Goal: Book appointment/travel/reservation

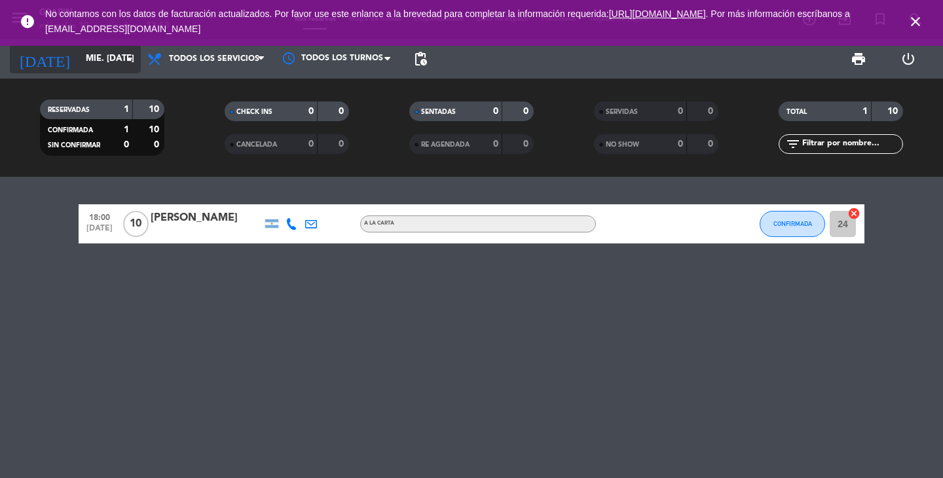
click at [128, 62] on icon "arrow_drop_down" at bounding box center [130, 59] width 16 height 16
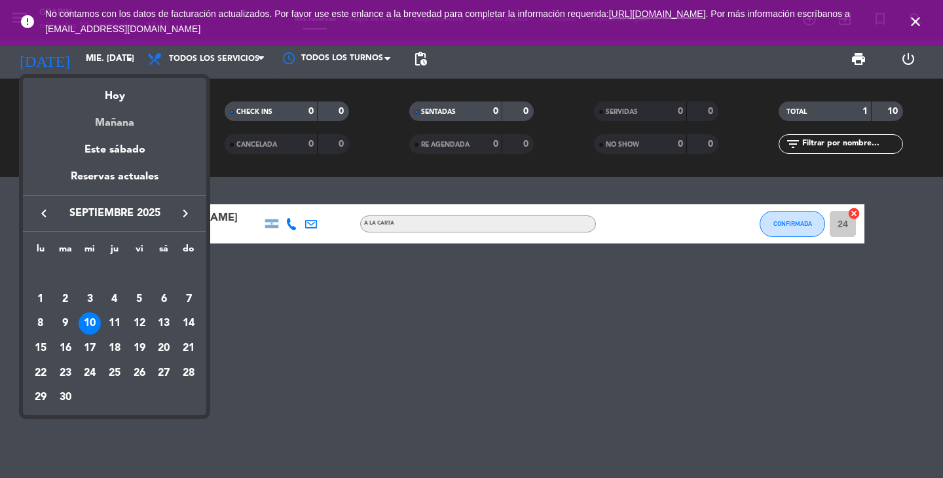
click at [115, 123] on div "Mañana" at bounding box center [114, 118] width 183 height 27
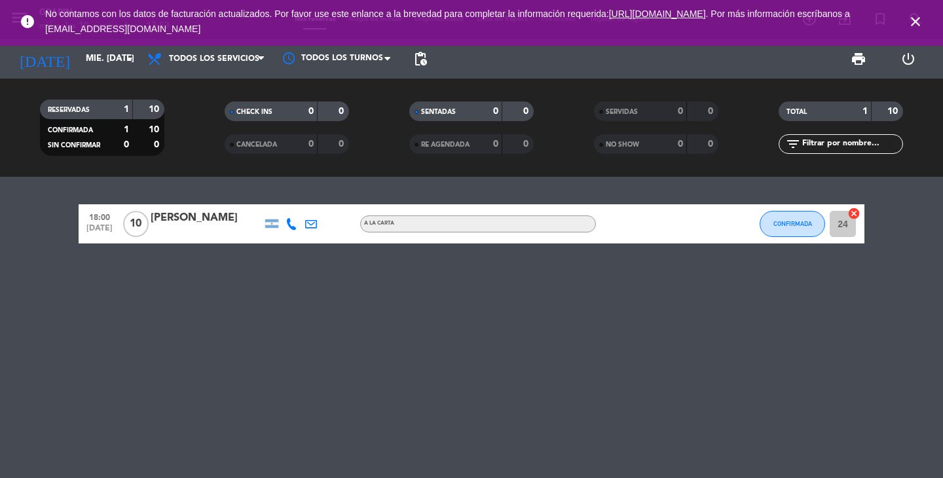
type input "[DEMOGRAPHIC_DATA] [DATE]"
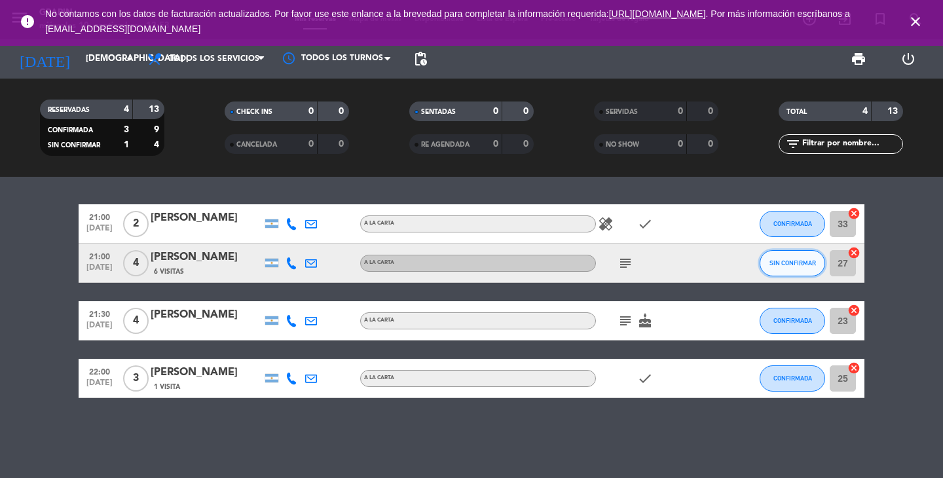
click at [781, 259] on span "SIN CONFIRMAR" at bounding box center [793, 262] width 47 height 7
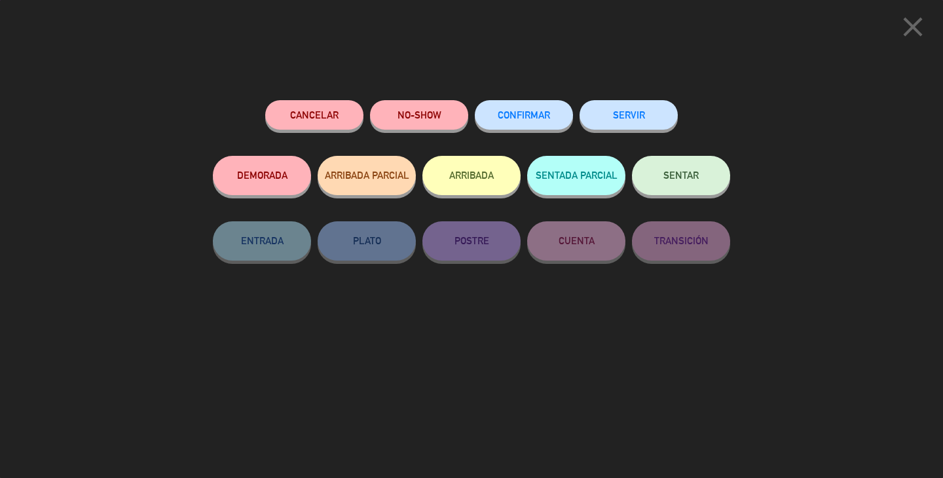
click at [549, 111] on span "CONFIRMAR" at bounding box center [524, 114] width 52 height 11
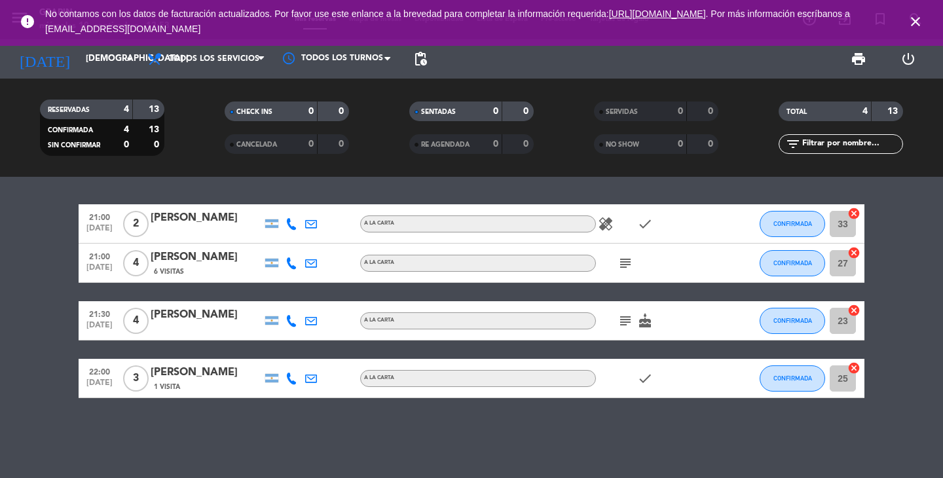
click at [916, 22] on icon "close" at bounding box center [916, 22] width 16 height 16
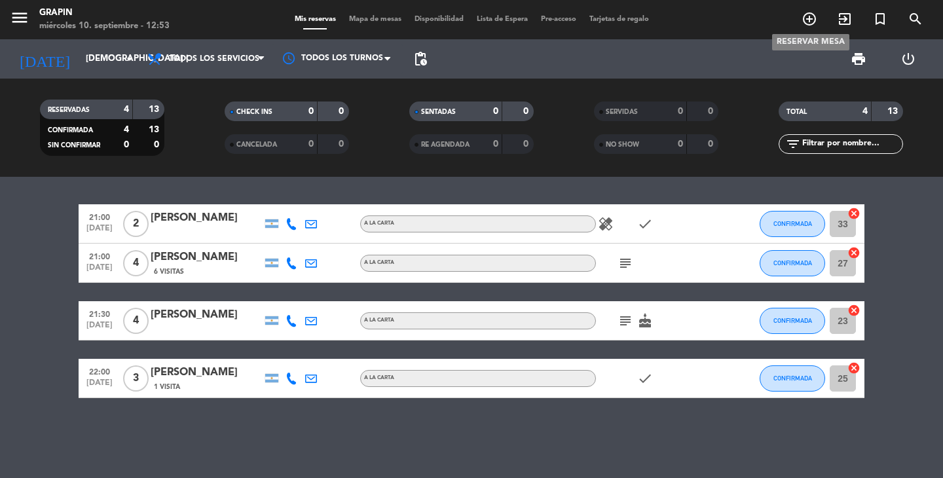
click at [812, 18] on icon "add_circle_outline" at bounding box center [810, 19] width 16 height 16
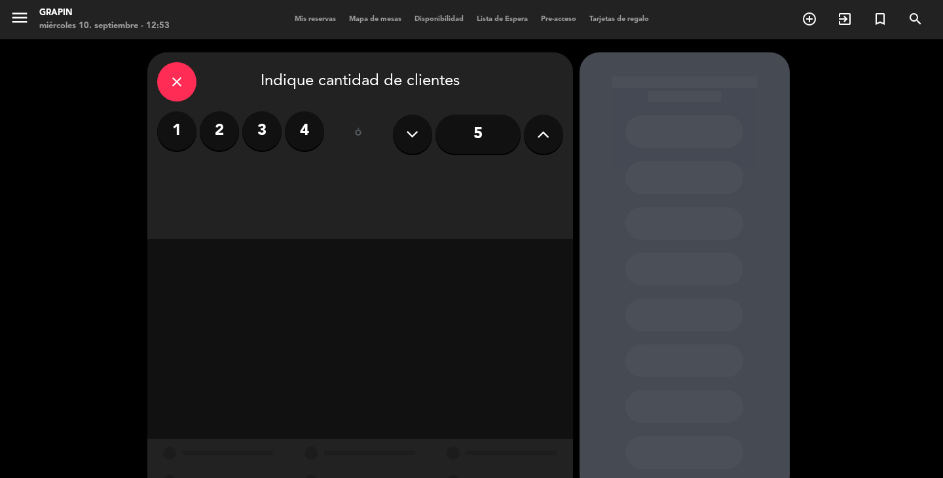
click at [219, 126] on label "2" at bounding box center [219, 130] width 39 height 39
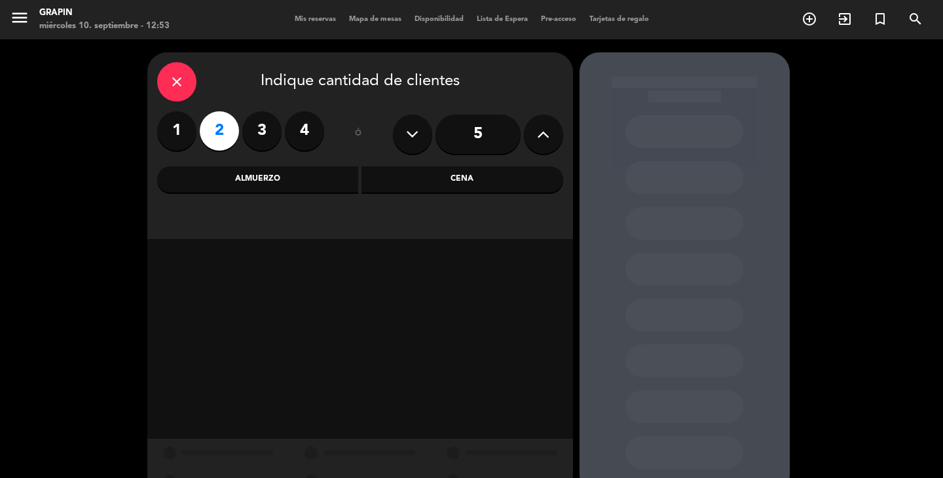
click at [441, 179] on div "Cena" at bounding box center [463, 179] width 202 height 26
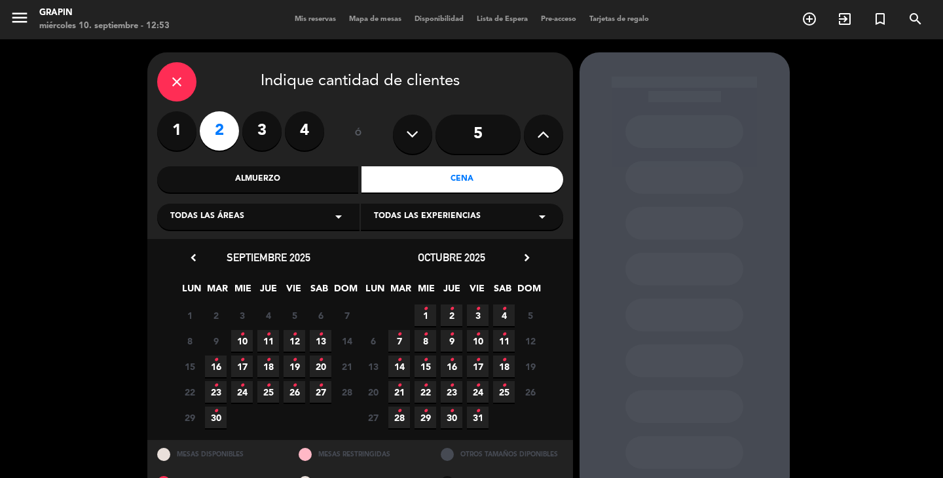
scroll to position [31, 0]
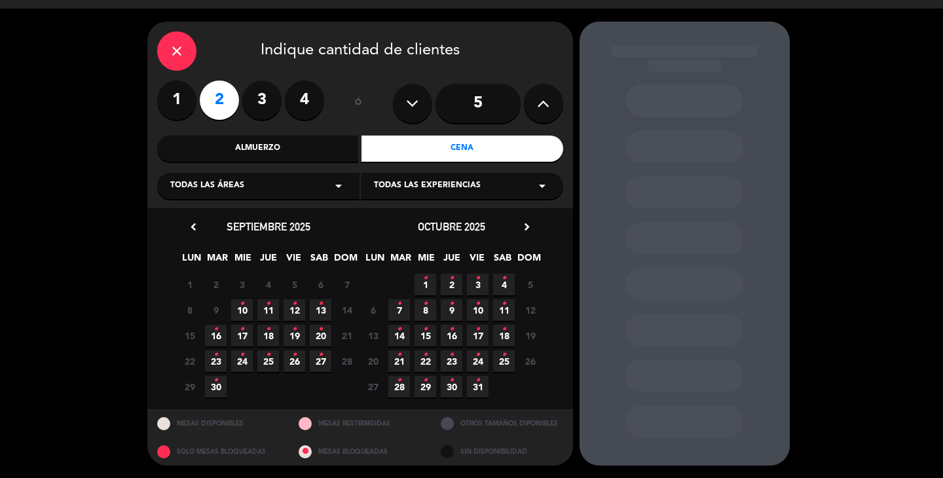
click at [271, 311] on span "11 •" at bounding box center [268, 310] width 22 height 22
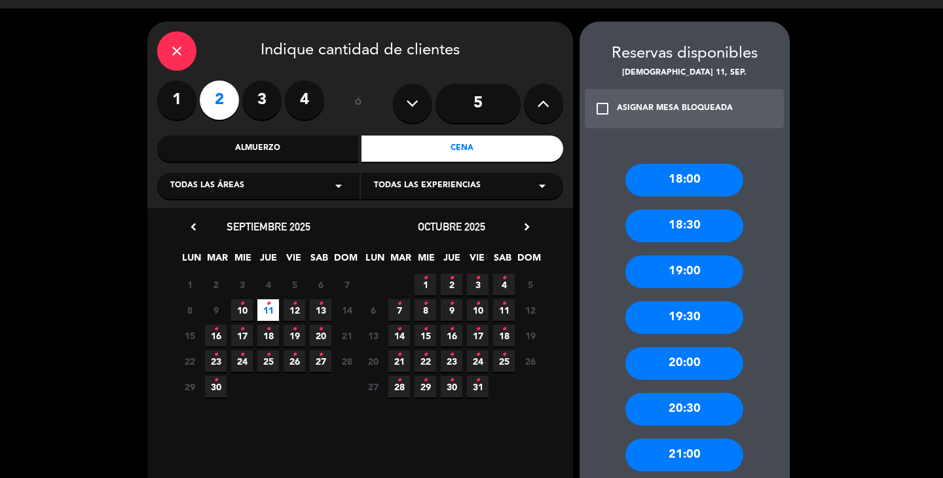
click at [705, 188] on div "18:00" at bounding box center [685, 180] width 118 height 33
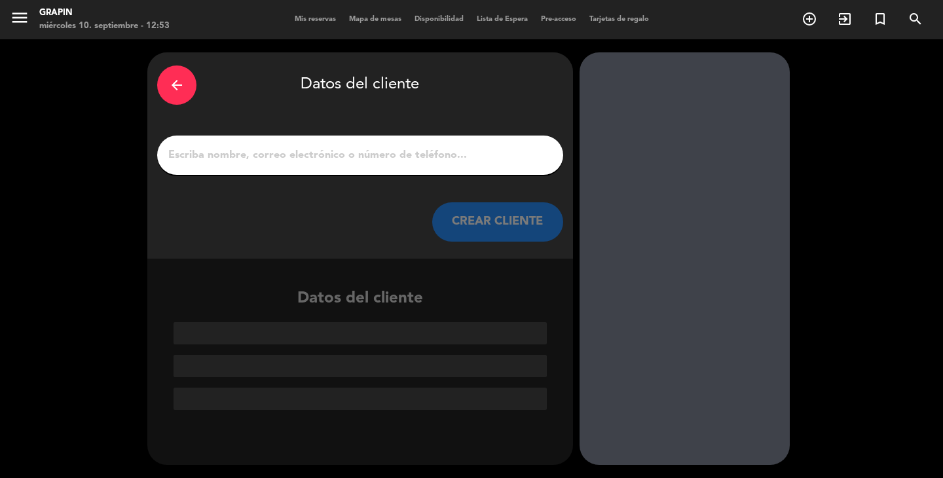
click at [413, 141] on div at bounding box center [360, 155] width 406 height 39
click at [395, 153] on input "1" at bounding box center [360, 155] width 386 height 18
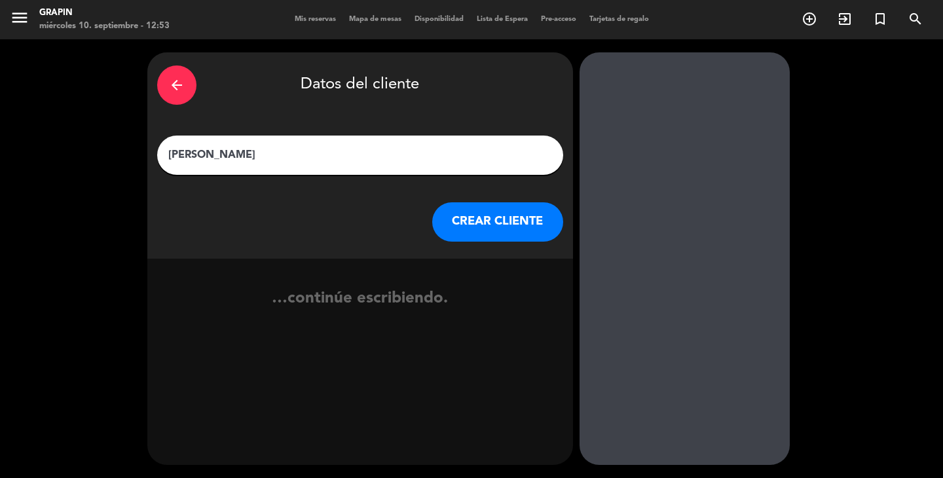
type input "[PERSON_NAME]"
click at [521, 242] on div "arrow_back Datos del cliente [PERSON_NAME] [PERSON_NAME] CLIENTE" at bounding box center [360, 155] width 426 height 206
click at [496, 227] on button "CREAR CLIENTE" at bounding box center [497, 221] width 131 height 39
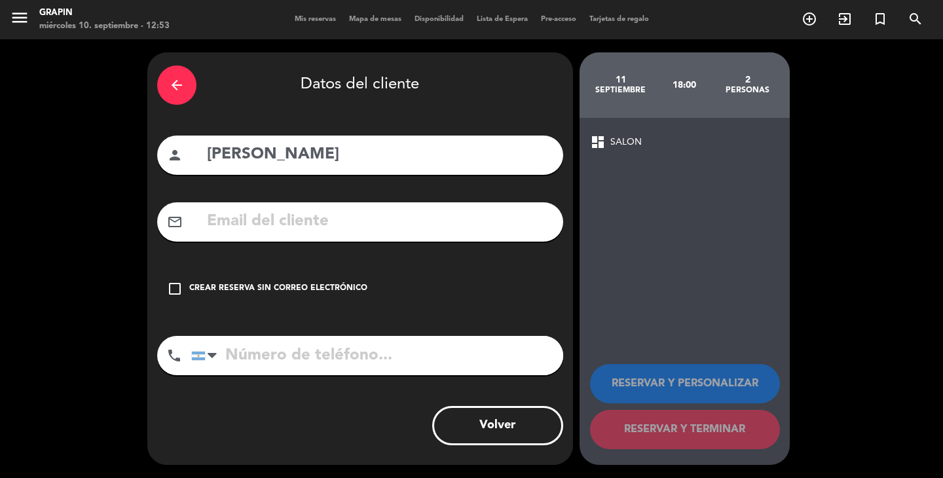
click at [364, 227] on input "text" at bounding box center [380, 221] width 348 height 27
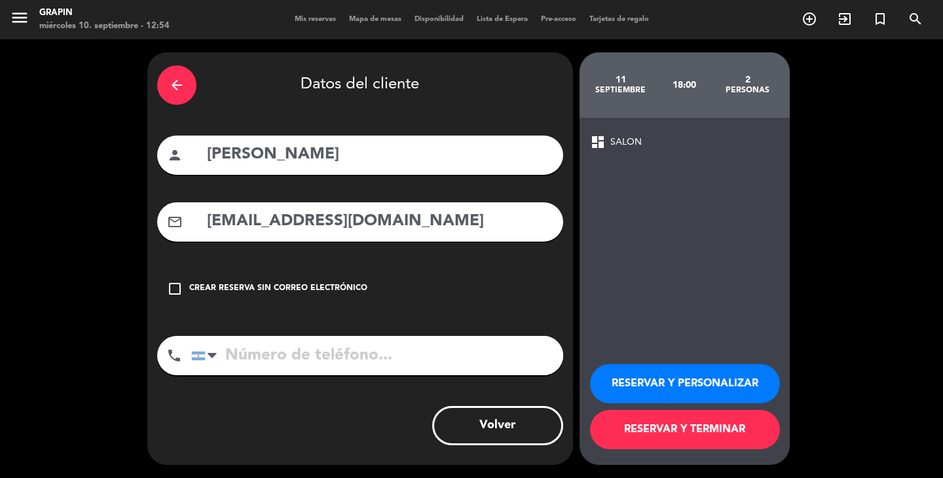
type input "[EMAIL_ADDRESS][DOMAIN_NAME]"
click at [185, 290] on div "check_box_outline_blank Crear reserva sin correo electrónico" at bounding box center [360, 288] width 406 height 39
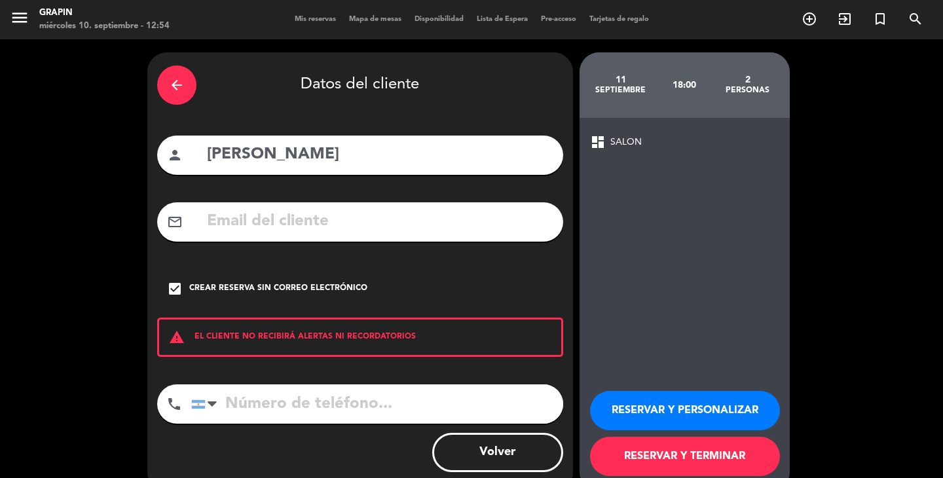
click at [183, 290] on div "check_box Crear reserva sin correo electrónico" at bounding box center [360, 288] width 406 height 39
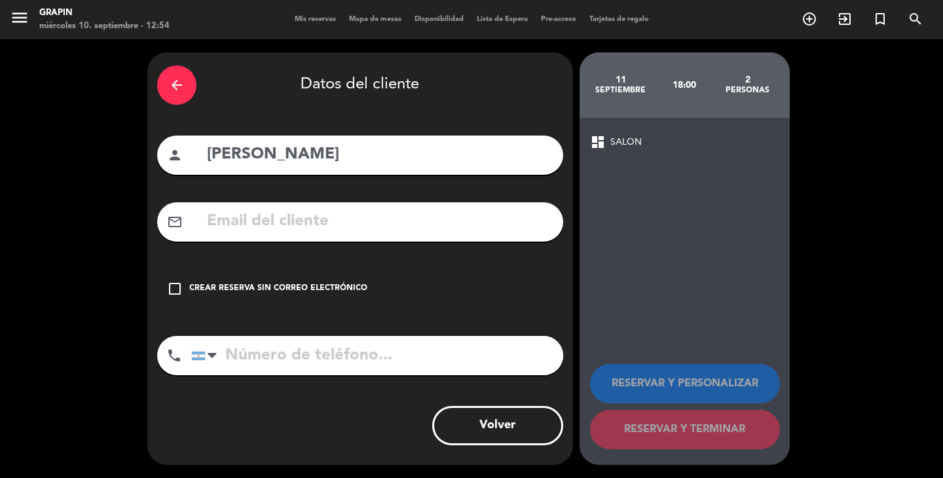
click at [238, 234] on input "text" at bounding box center [380, 221] width 348 height 27
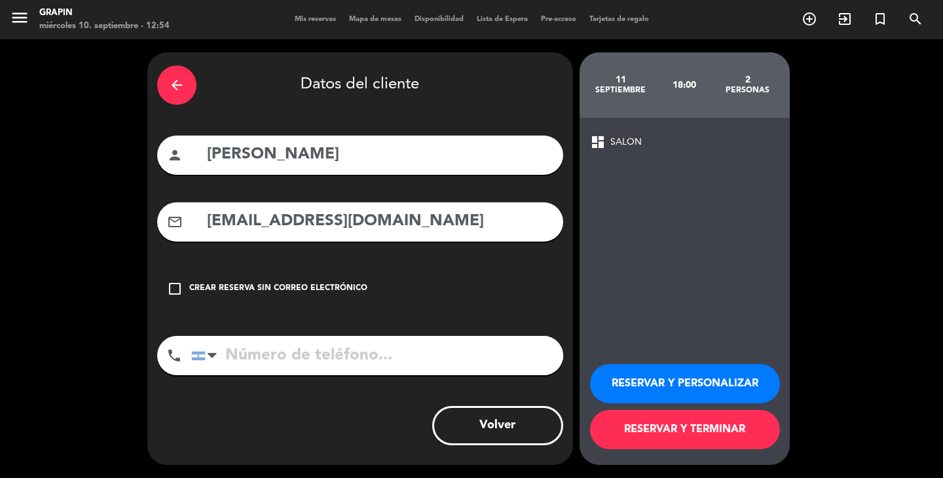
type input "[EMAIL_ADDRESS][DOMAIN_NAME]"
click at [740, 425] on button "RESERVAR Y TERMINAR" at bounding box center [685, 429] width 190 height 39
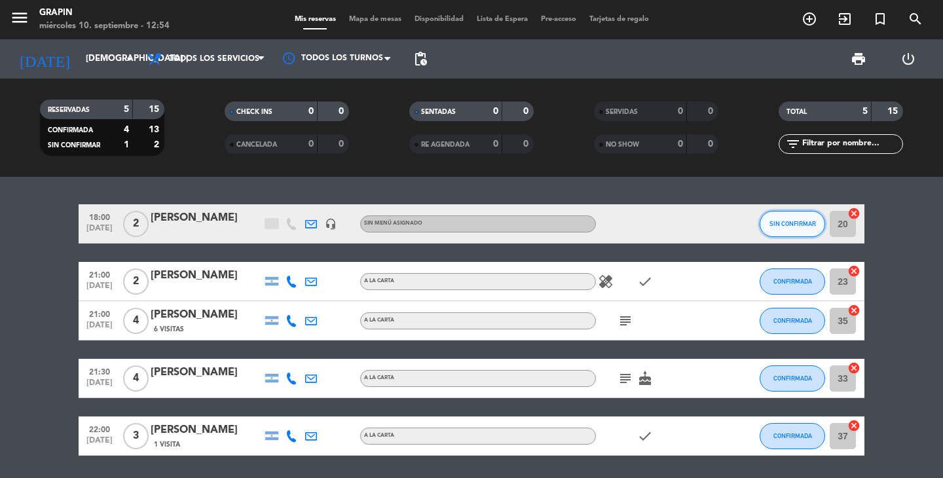
click at [790, 221] on span "SIN CONFIRMAR" at bounding box center [793, 223] width 47 height 7
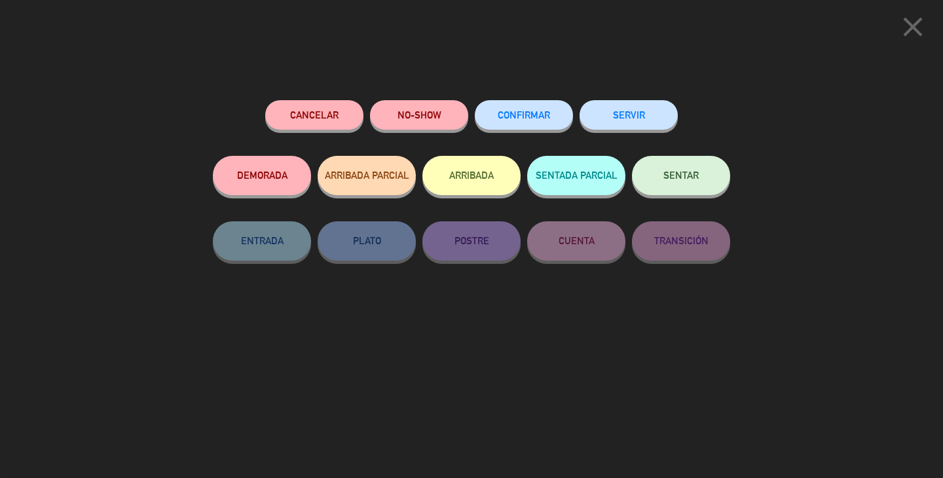
click at [505, 119] on span "CONFIRMAR" at bounding box center [524, 114] width 52 height 11
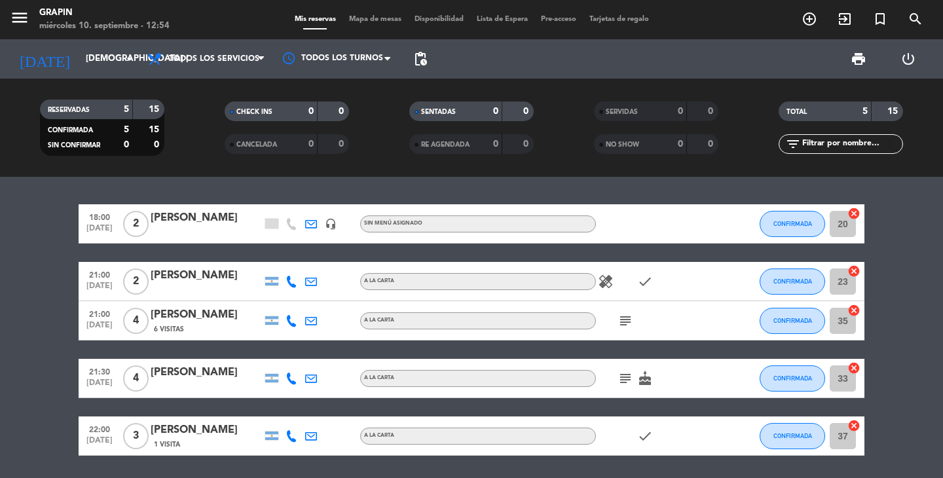
click at [623, 319] on icon "subject" at bounding box center [626, 321] width 16 height 16
